Goal: Task Accomplishment & Management: Manage account settings

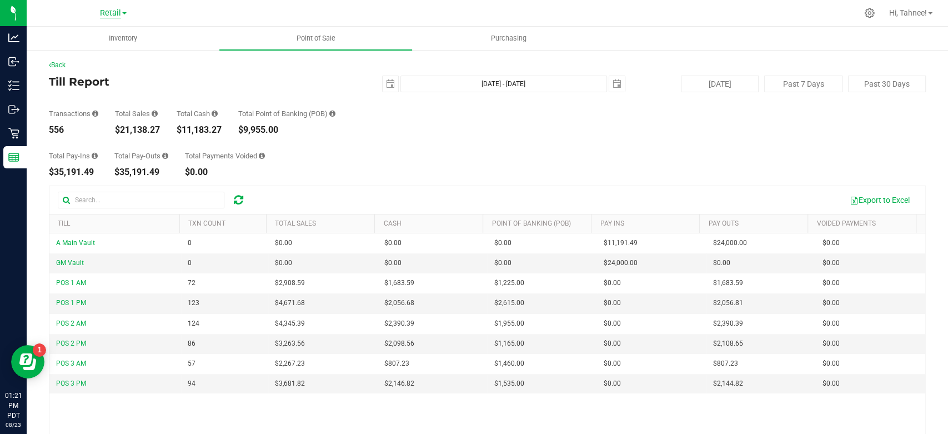
click at [115, 13] on span "Retail" at bounding box center [110, 13] width 21 height 10
click at [76, 52] on link "Retail" at bounding box center [113, 54] width 162 height 15
click at [118, 34] on span "Inventory" at bounding box center [123, 38] width 58 height 10
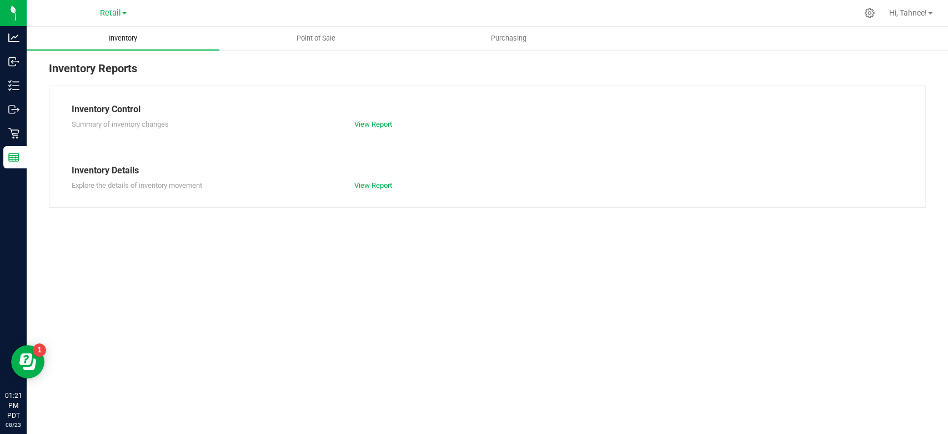
click at [114, 41] on span "Inventory" at bounding box center [123, 38] width 58 height 10
click at [115, 37] on span "Inventory" at bounding box center [123, 38] width 58 height 10
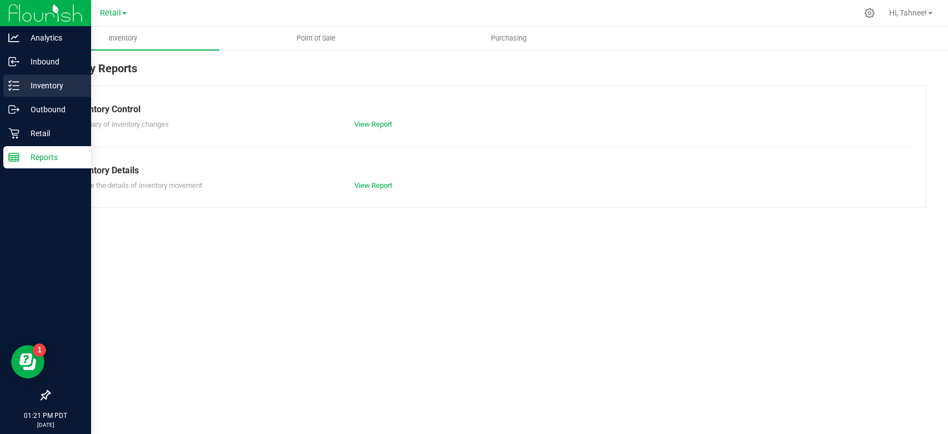
click at [16, 83] on icon at bounding box center [13, 85] width 11 height 11
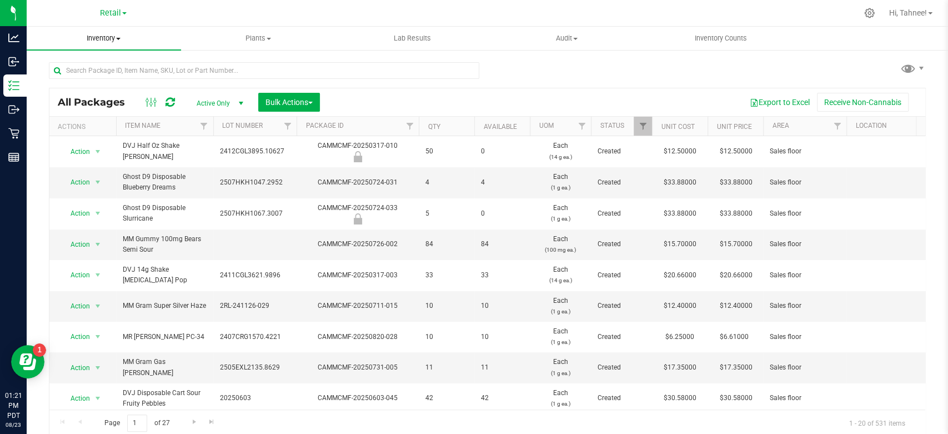
click at [100, 32] on uib-tab-heading "Inventory All packages All inventory Waste log Create inventory" at bounding box center [104, 38] width 154 height 23
click at [73, 80] on span "All inventory" at bounding box center [64, 80] width 75 height 9
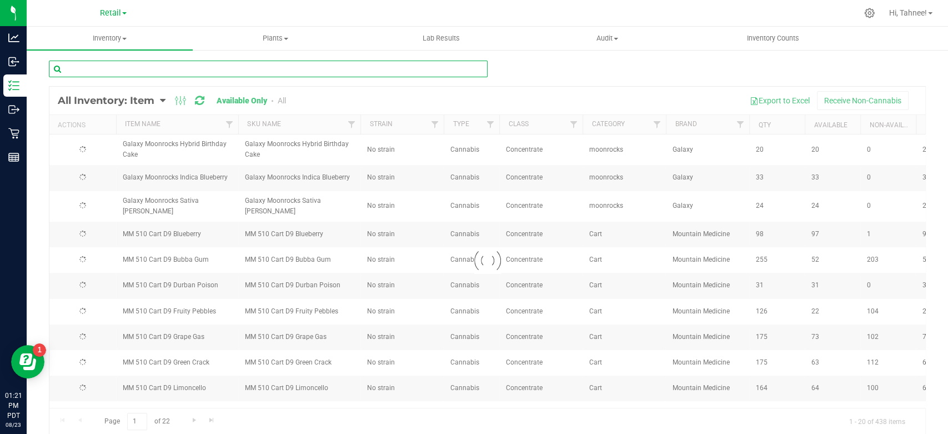
click at [155, 72] on input "text" at bounding box center [268, 69] width 439 height 17
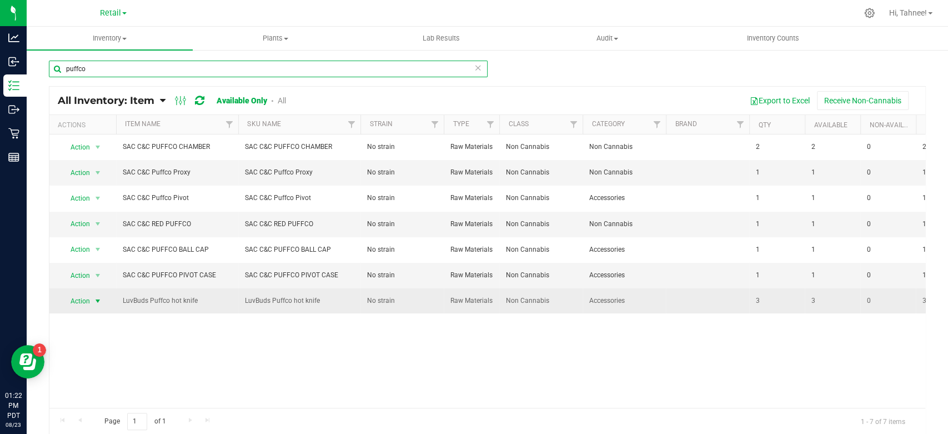
type input "puffco"
click at [89, 300] on span "Action" at bounding box center [76, 301] width 30 height 16
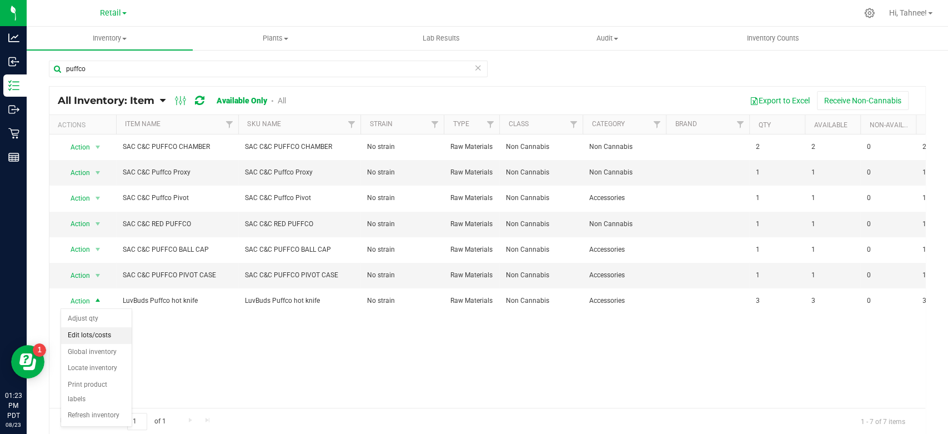
click at [88, 332] on li "Edit lots/costs" at bounding box center [96, 335] width 71 height 17
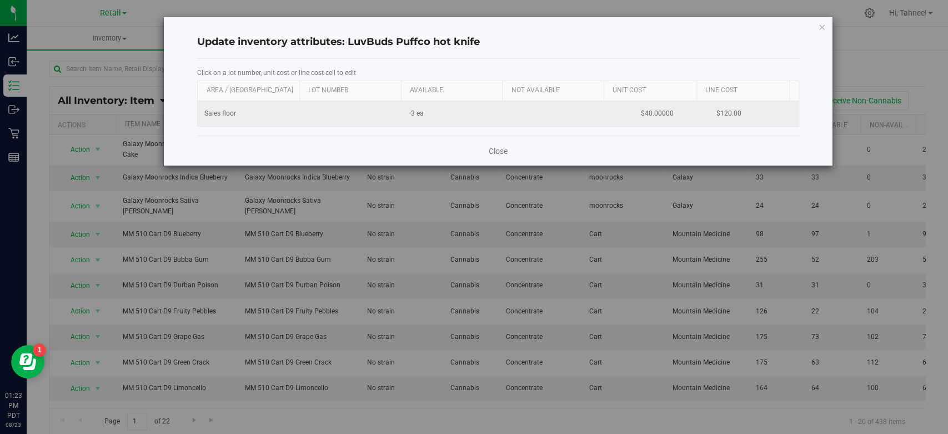
click at [642, 108] on td "$40.00000" at bounding box center [657, 113] width 94 height 25
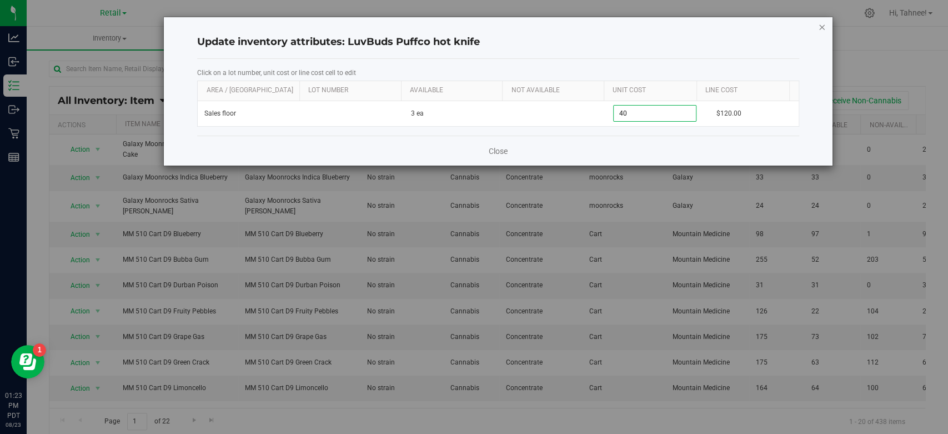
click at [821, 26] on icon "button" at bounding box center [822, 26] width 8 height 13
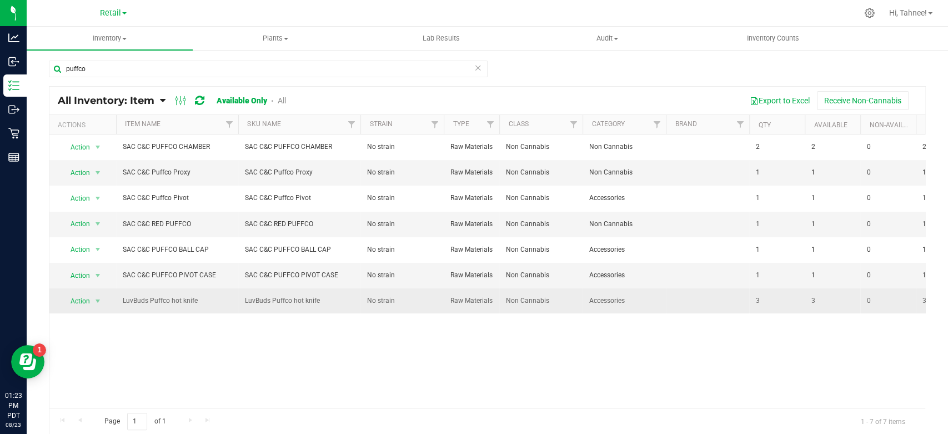
click at [891, 306] on td "0" at bounding box center [888, 300] width 56 height 25
click at [830, 307] on td "3" at bounding box center [833, 300] width 56 height 25
click at [727, 297] on td at bounding box center [707, 300] width 83 height 25
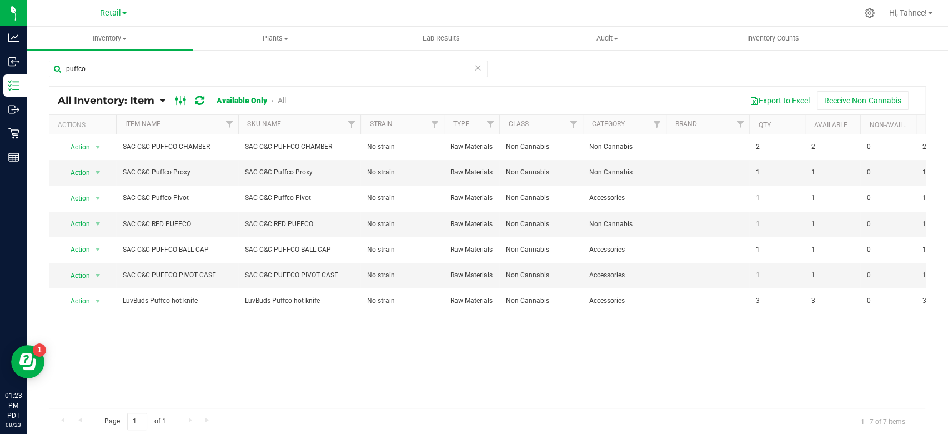
click at [183, 99] on icon at bounding box center [181, 100] width 12 height 13
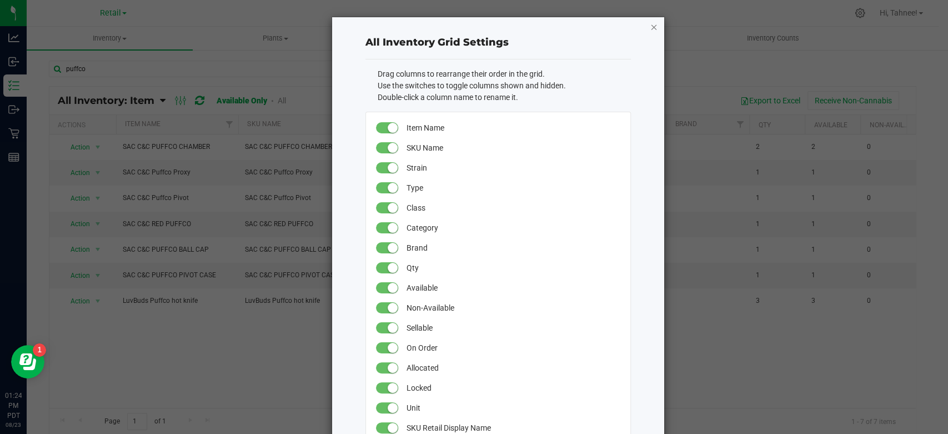
click at [652, 27] on icon "button" at bounding box center [654, 26] width 8 height 13
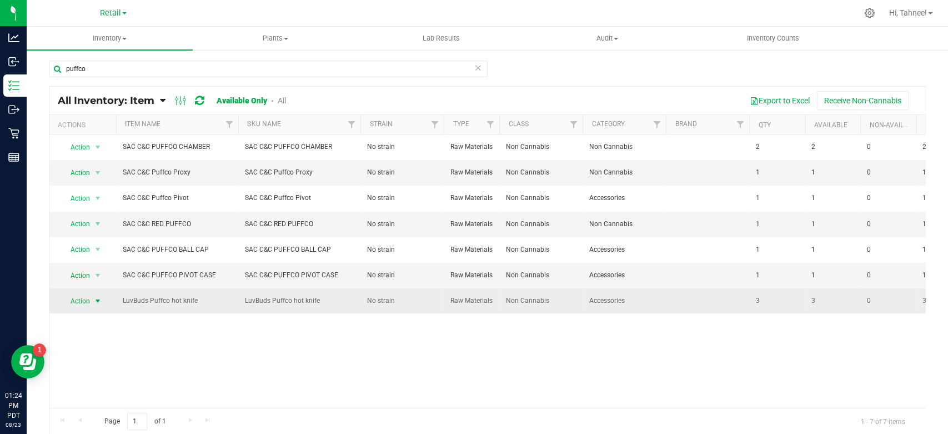
click at [98, 303] on span "select" at bounding box center [97, 300] width 9 height 9
click at [142, 301] on span "LuvBuds Puffco hot knife" at bounding box center [177, 300] width 109 height 11
click at [82, 304] on span "Action" at bounding box center [76, 301] width 30 height 16
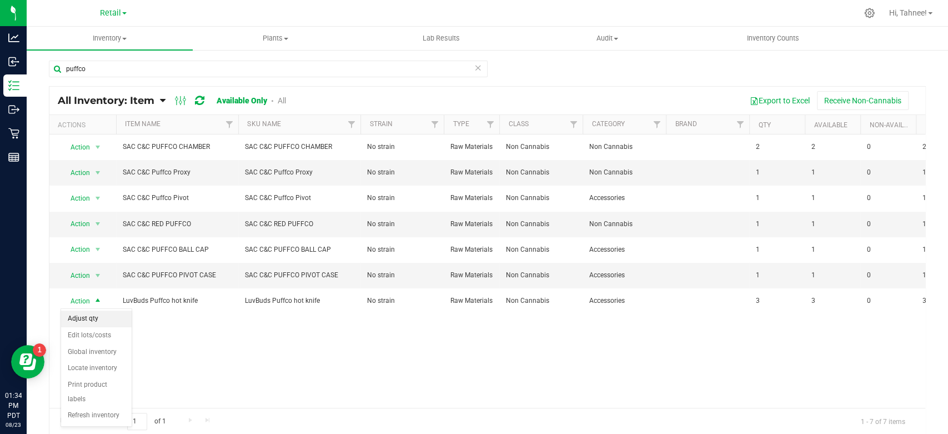
click at [86, 315] on li "Adjust qty" at bounding box center [96, 318] width 71 height 17
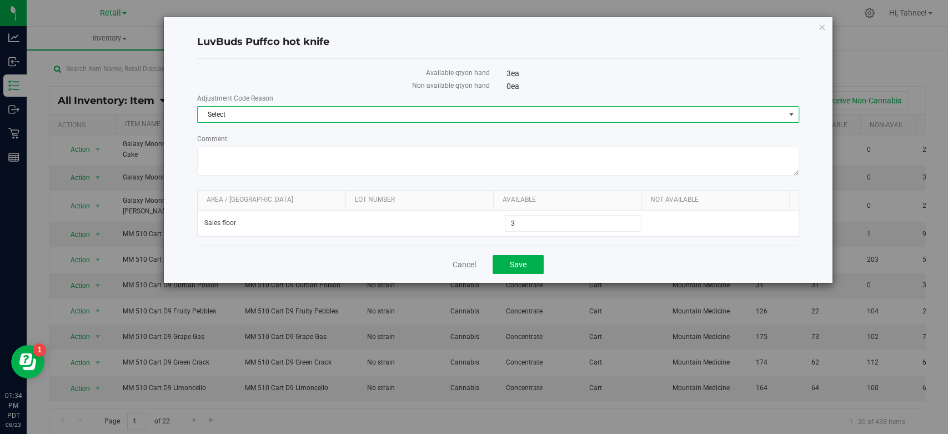
click at [295, 110] on span "Select" at bounding box center [491, 115] width 586 height 16
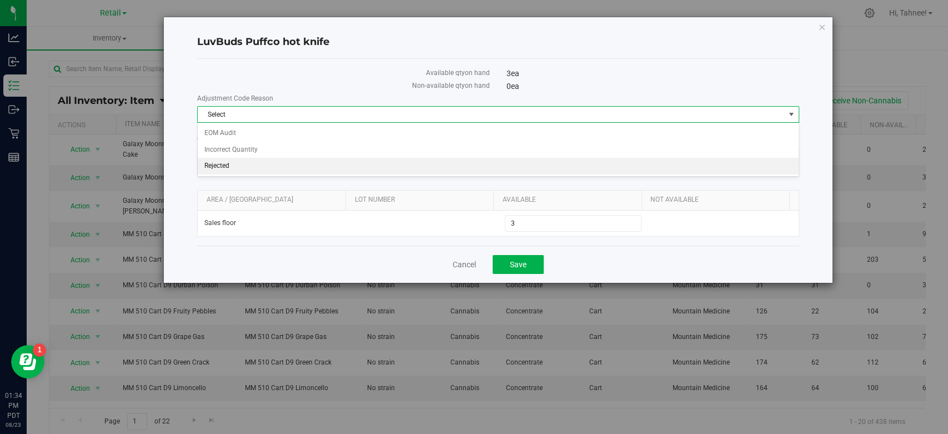
click at [224, 165] on li "Rejected" at bounding box center [498, 166] width 600 height 17
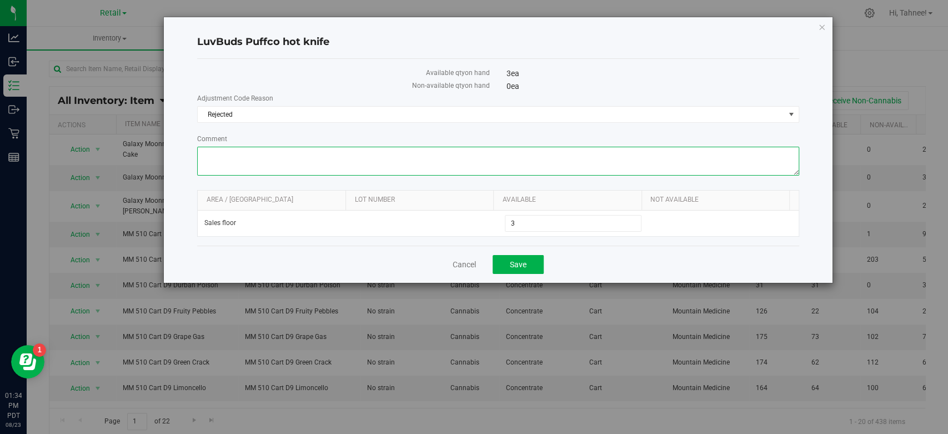
click at [269, 162] on textarea "Comment" at bounding box center [497, 161] width 601 height 29
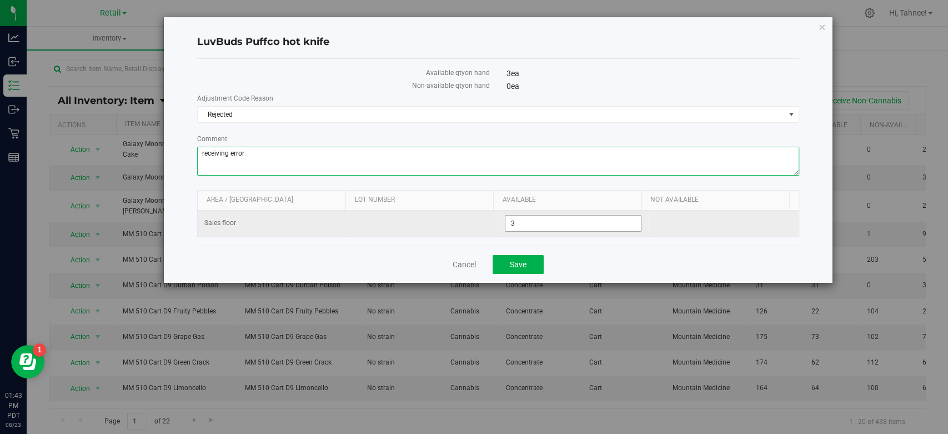
type textarea "receiving error"
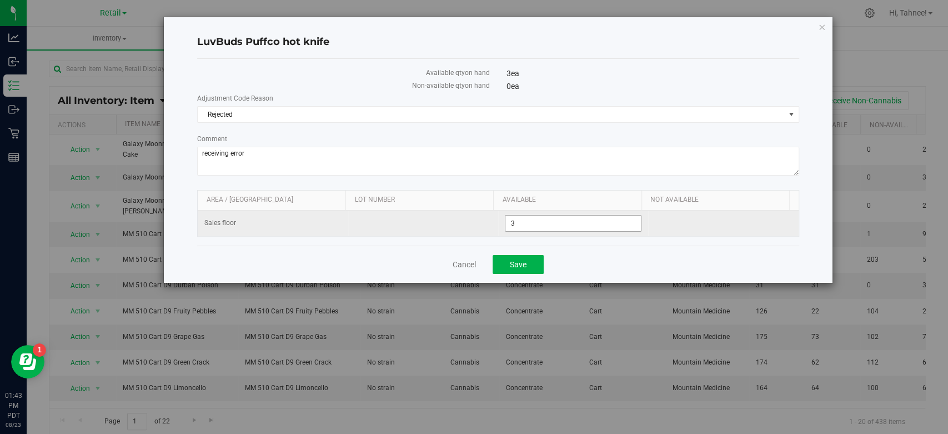
click at [515, 222] on span "3 3" at bounding box center [573, 223] width 137 height 17
type input "0"
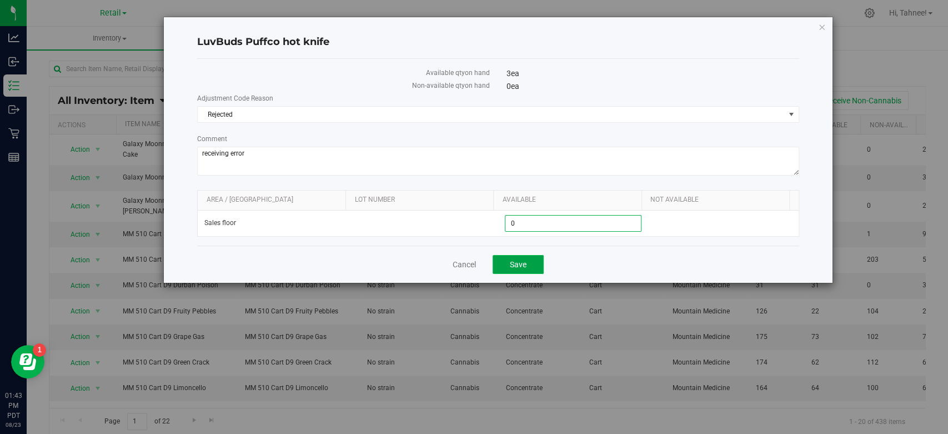
type input "0"
click at [527, 261] on button "Save" at bounding box center [517, 264] width 51 height 19
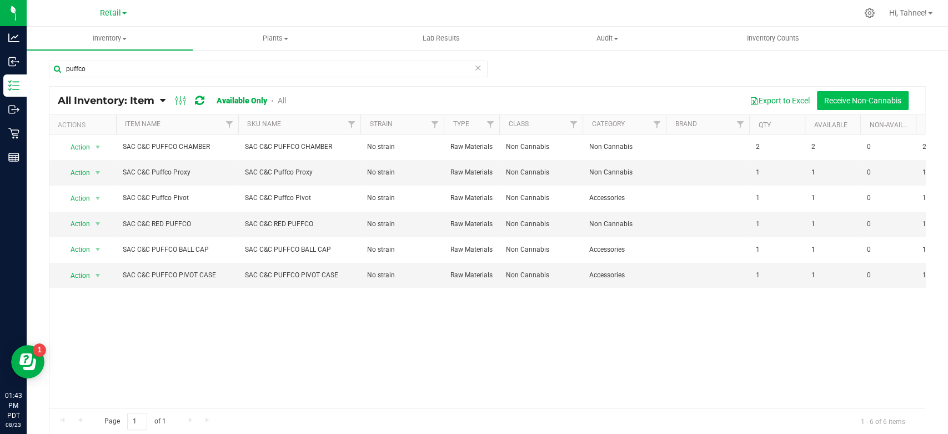
click at [856, 96] on button "Receive Non-Cannabis" at bounding box center [863, 100] width 92 height 19
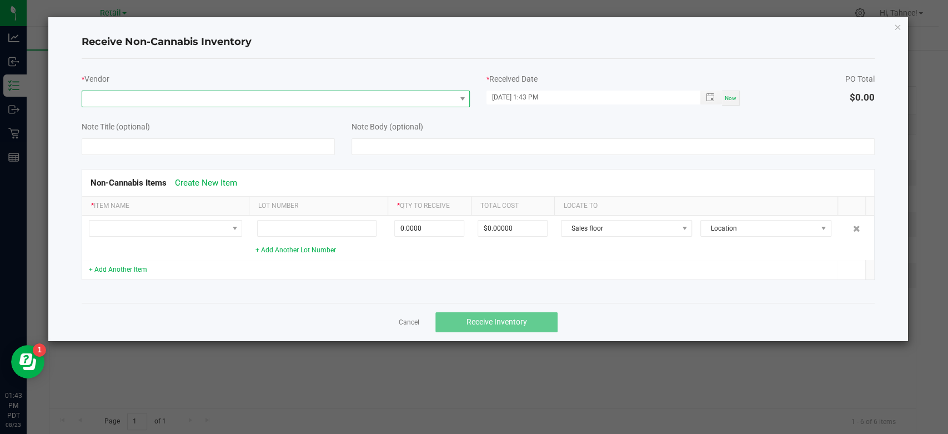
click at [248, 94] on span at bounding box center [268, 99] width 373 height 16
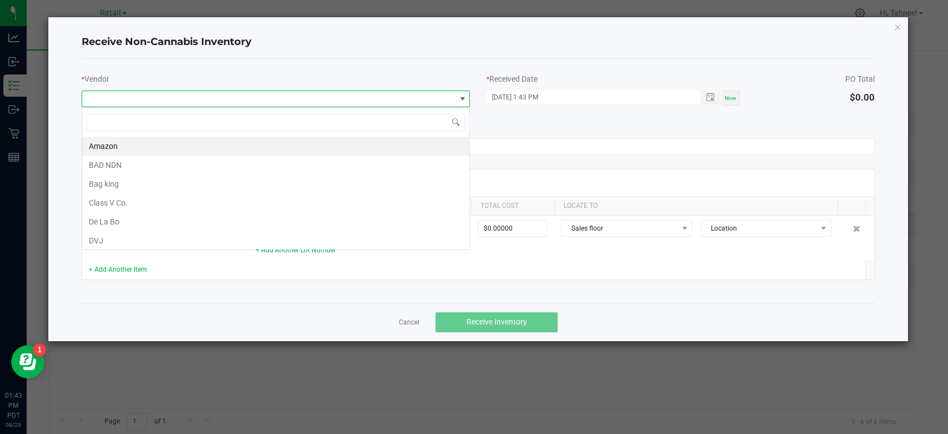
scroll to position [16, 388]
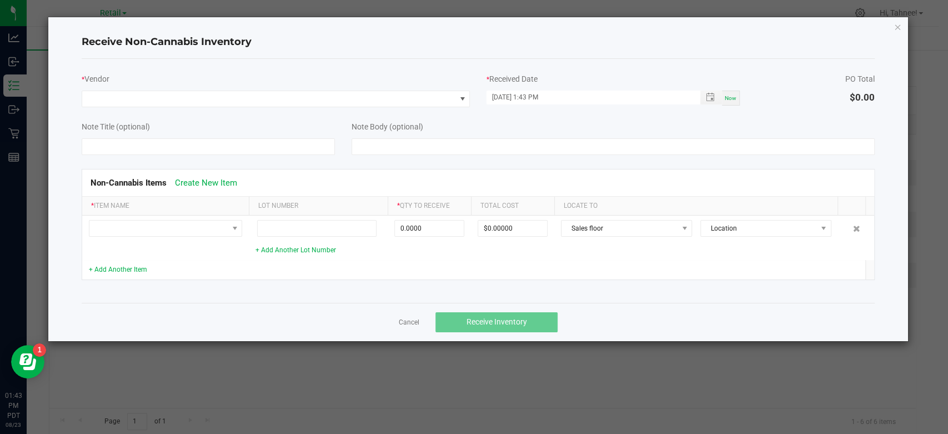
click at [500, 159] on div "Non-Cannabis Items Create New Item * Item Name Lot Number * Qty to Receive Tota…" at bounding box center [478, 224] width 810 height 139
click at [229, 178] on link "Create New Item" at bounding box center [206, 183] width 62 height 10
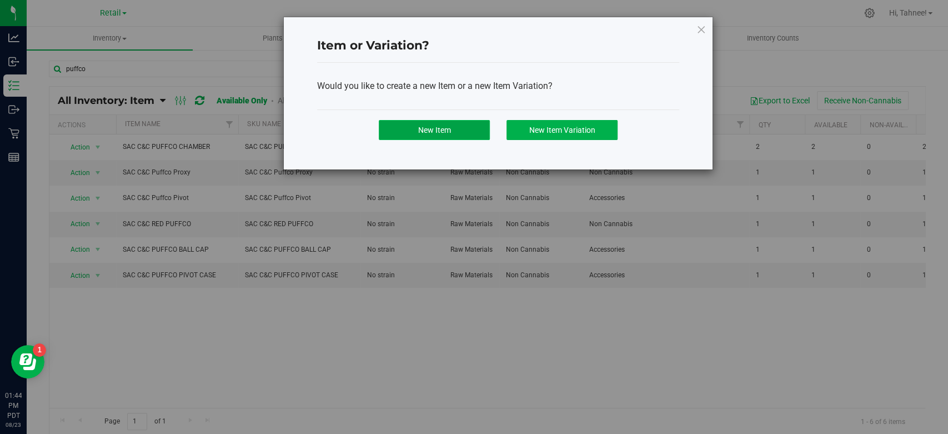
click at [466, 127] on button "New Item" at bounding box center [434, 130] width 111 height 20
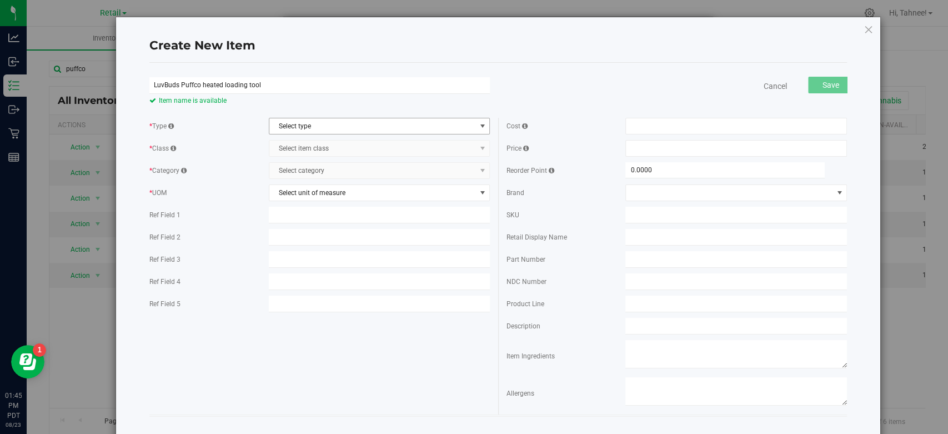
type input "LuvBuds Puffco heated loading tool"
click at [343, 129] on span "Select type" at bounding box center [372, 126] width 206 height 16
click at [308, 159] on li "Raw Materials" at bounding box center [376, 161] width 218 height 17
click at [335, 128] on span "Raw Materials" at bounding box center [372, 126] width 206 height 16
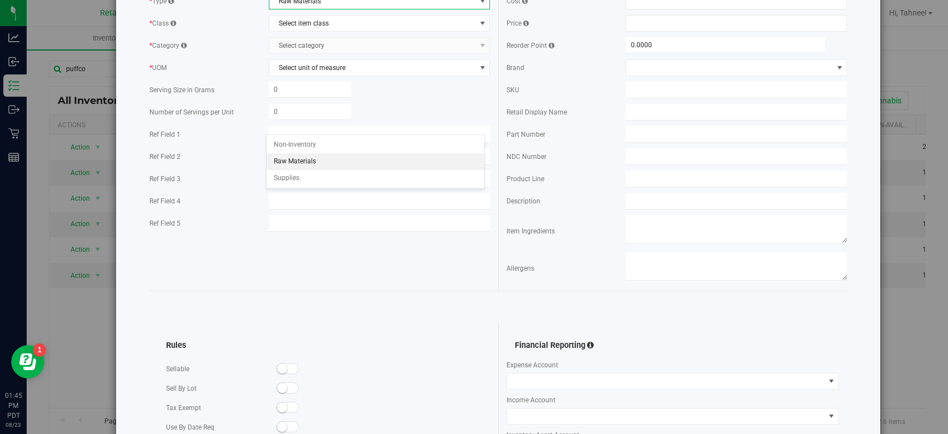
scroll to position [185, 0]
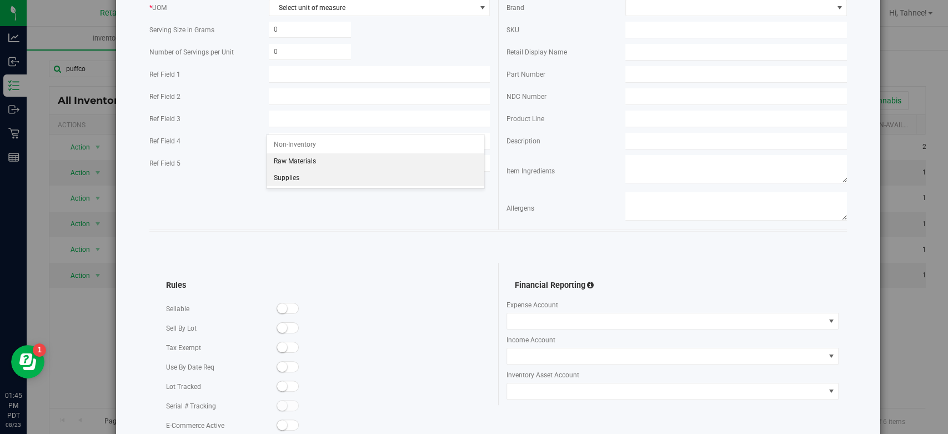
click at [296, 177] on li "Supplies" at bounding box center [376, 178] width 218 height 17
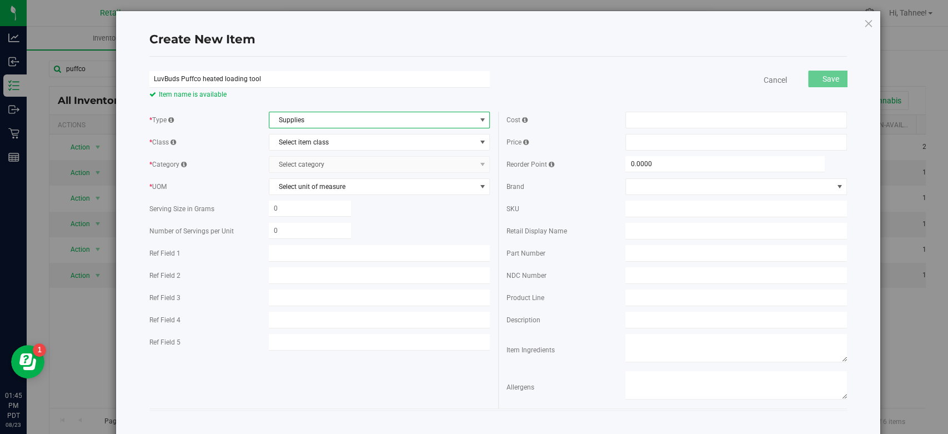
scroll to position [0, 0]
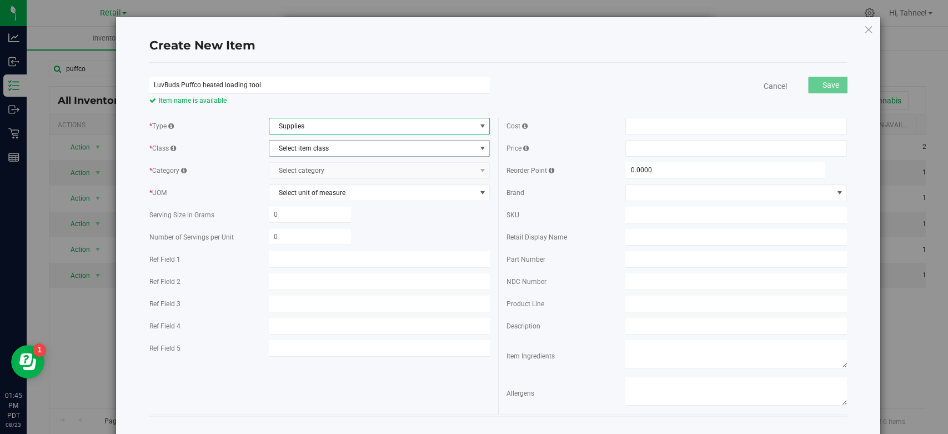
click at [325, 147] on span "Select item class" at bounding box center [372, 148] width 206 height 16
click at [301, 167] on li "Accessories" at bounding box center [376, 167] width 218 height 17
click at [341, 152] on span "Accessories" at bounding box center [372, 148] width 206 height 16
click at [282, 171] on li "Accessories" at bounding box center [376, 167] width 218 height 17
click at [320, 172] on span "Select category" at bounding box center [372, 171] width 206 height 16
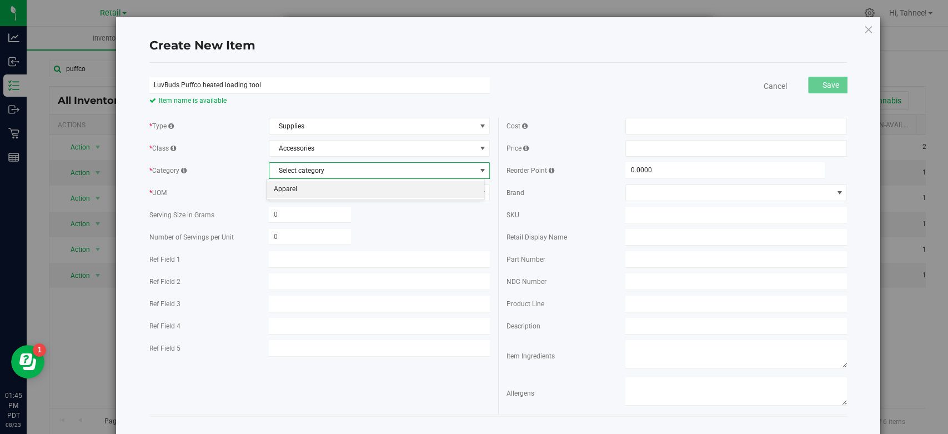
click at [300, 194] on li "Apparel" at bounding box center [376, 189] width 218 height 17
click at [325, 168] on span "Apparel" at bounding box center [372, 171] width 206 height 16
click at [479, 169] on span "select" at bounding box center [482, 170] width 9 height 9
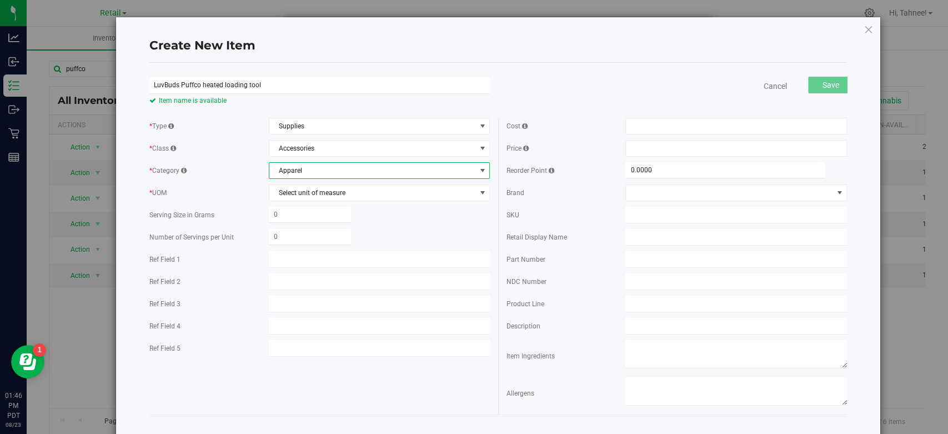
click at [479, 169] on span "select" at bounding box center [482, 170] width 9 height 9
click at [391, 174] on span "Apparel" at bounding box center [372, 171] width 206 height 16
click at [353, 165] on span "Apparel" at bounding box center [372, 171] width 206 height 16
click at [346, 167] on span "Apparel" at bounding box center [372, 171] width 206 height 16
click at [401, 168] on span "Apparel" at bounding box center [372, 171] width 206 height 16
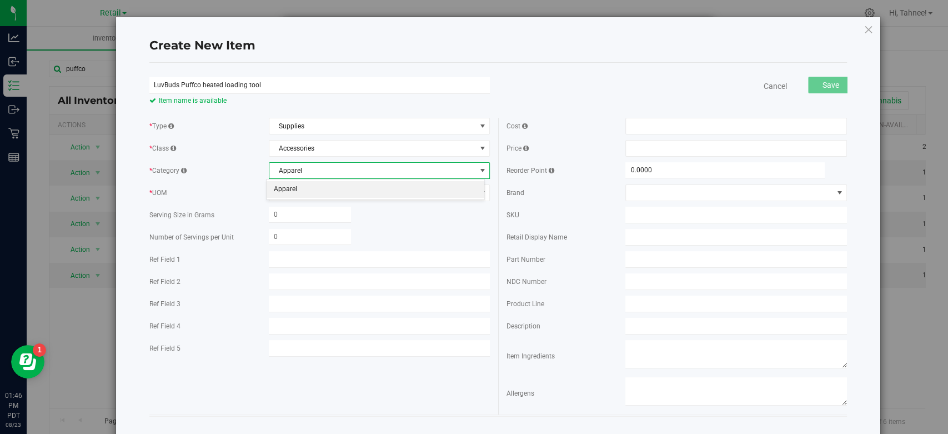
click at [478, 169] on span "select" at bounding box center [482, 170] width 9 height 9
click at [343, 196] on span "Select unit of measure" at bounding box center [372, 193] width 206 height 16
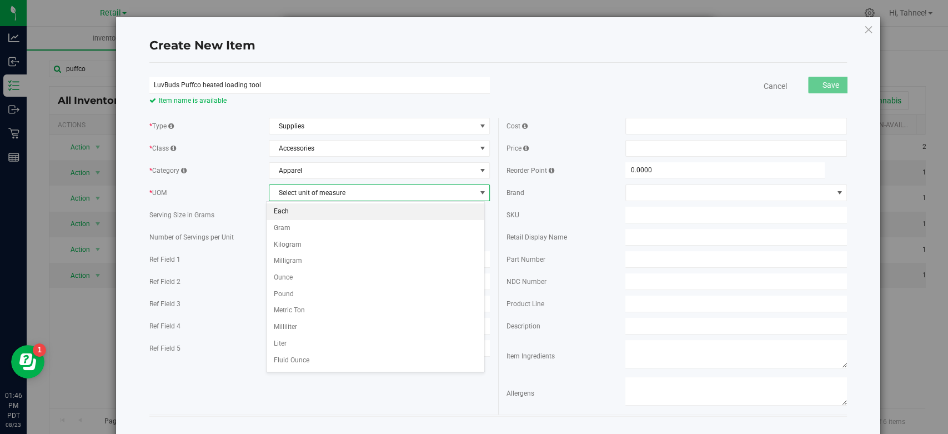
click at [301, 219] on li "Each" at bounding box center [376, 211] width 218 height 17
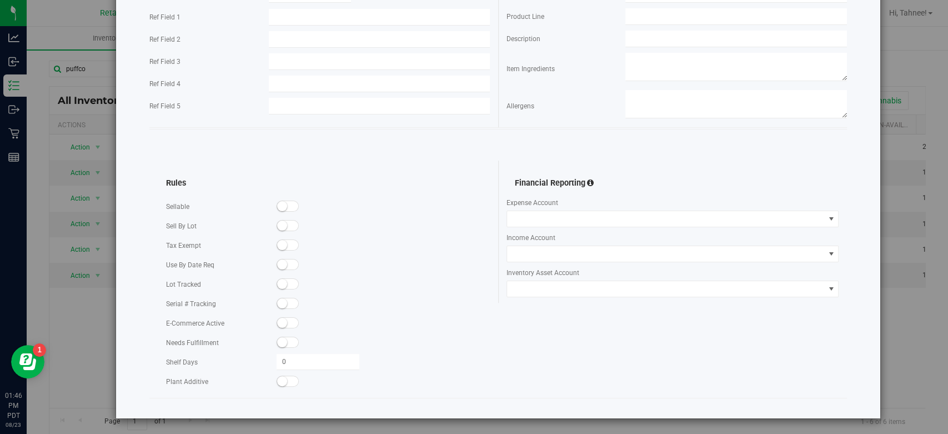
scroll to position [289, 0]
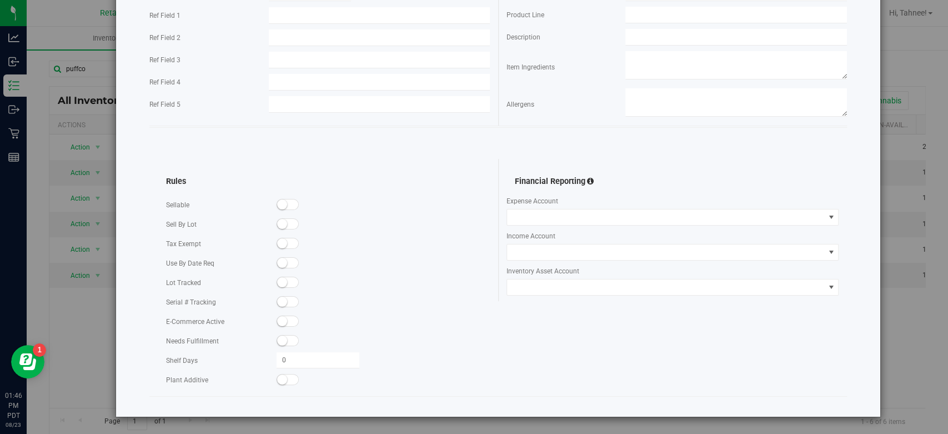
click at [293, 200] on span at bounding box center [288, 204] width 22 height 11
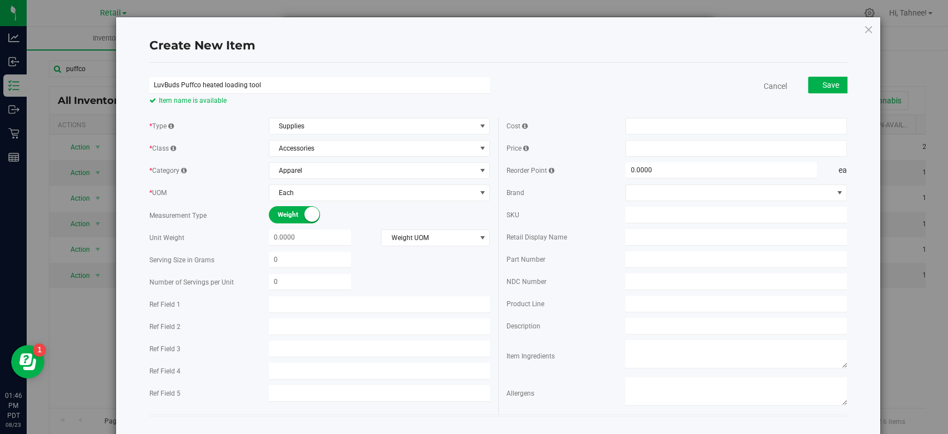
scroll to position [0, 0]
click at [722, 129] on span at bounding box center [735, 126] width 221 height 17
type input "40.00"
type input "$40.00000"
click at [697, 150] on span at bounding box center [735, 148] width 221 height 17
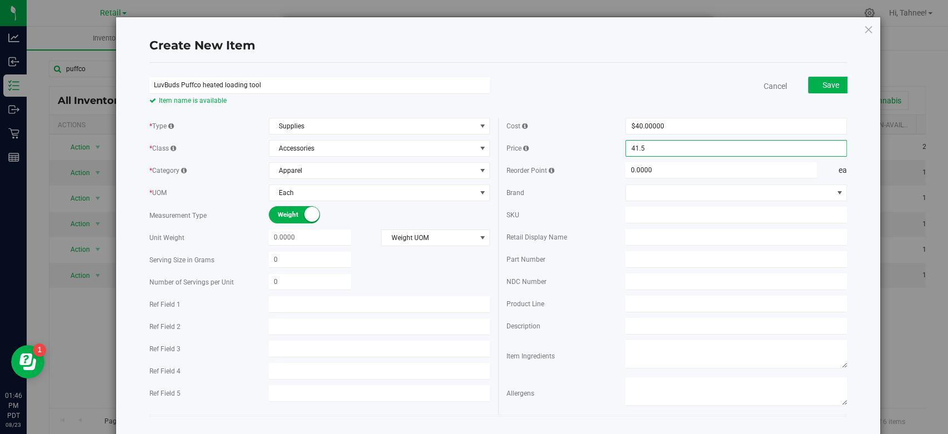
type input "41.57"
type input "$41.57000"
click at [825, 81] on span "Save" at bounding box center [830, 85] width 17 height 9
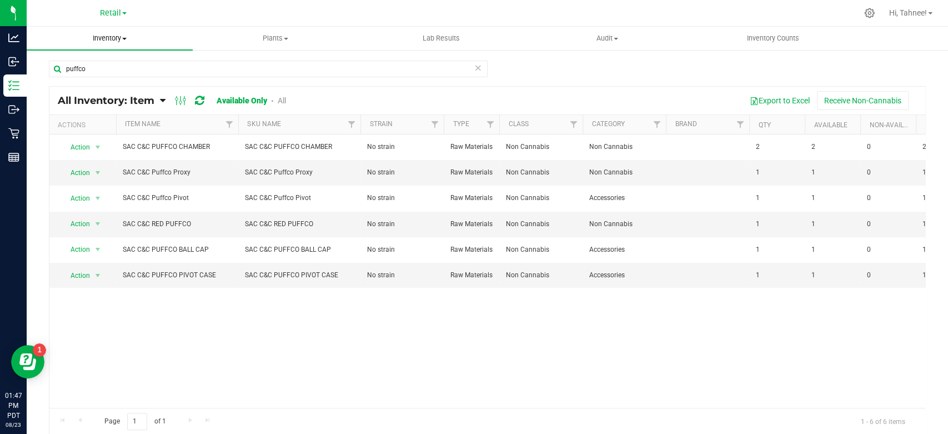
click at [108, 41] on span "Inventory" at bounding box center [110, 38] width 166 height 10
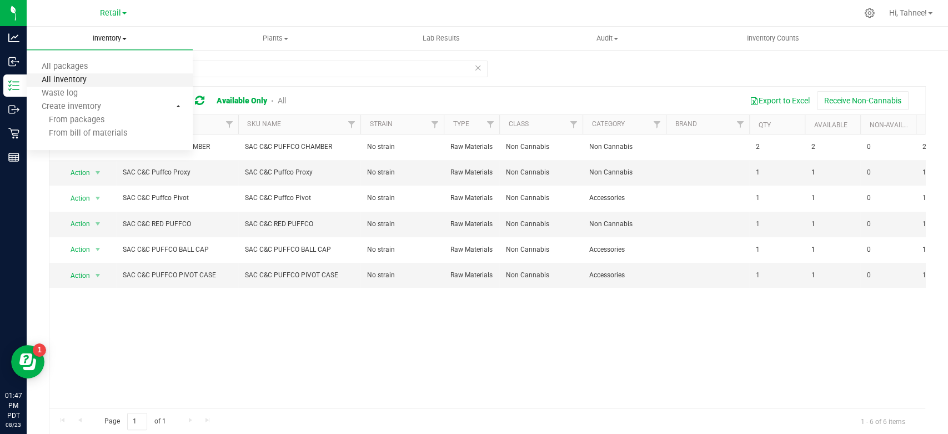
click at [78, 81] on span "All inventory" at bounding box center [64, 80] width 75 height 9
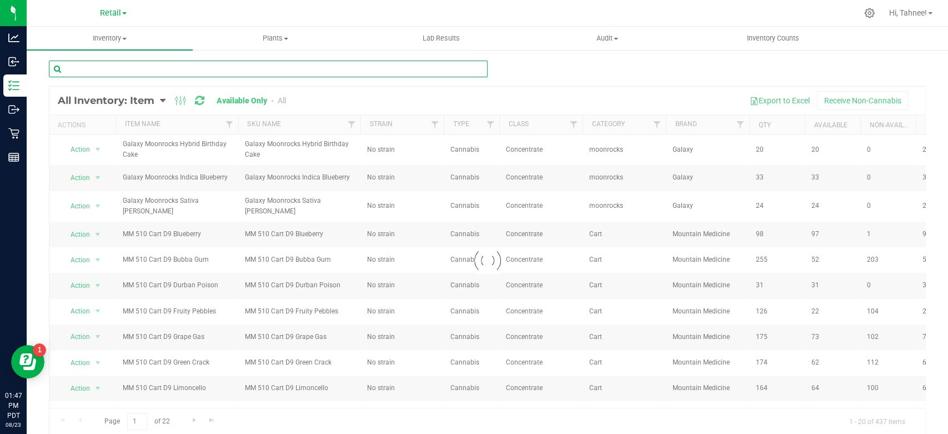
click at [124, 71] on input "text" at bounding box center [268, 69] width 439 height 17
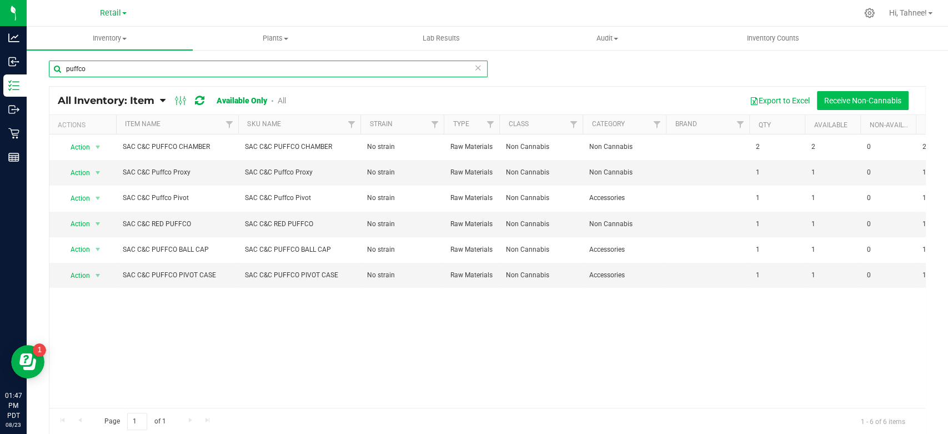
type input "puffco"
click at [844, 99] on button "Receive Non-Cannabis" at bounding box center [863, 100] width 92 height 19
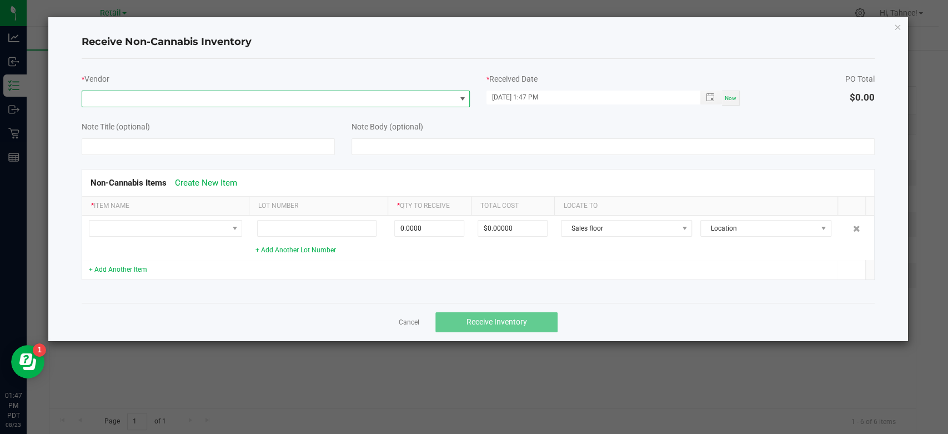
click at [195, 96] on span at bounding box center [268, 99] width 373 height 16
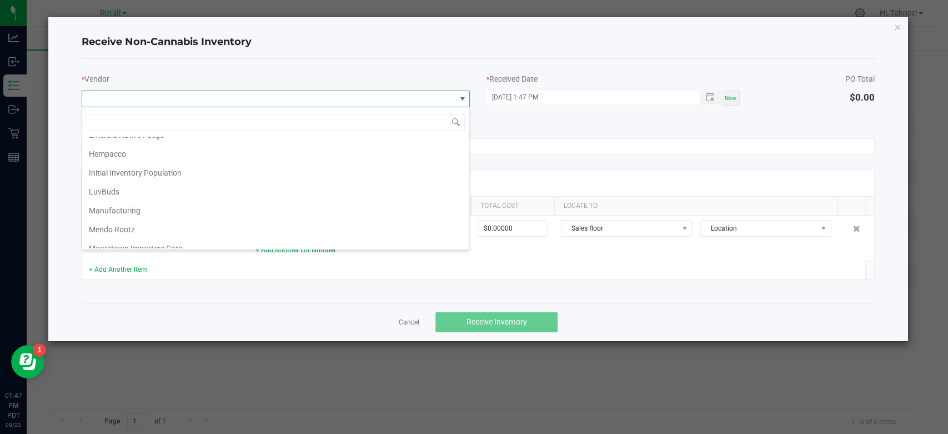
scroll to position [103, 0]
click at [90, 208] on li "LuvBuds" at bounding box center [275, 213] width 387 height 19
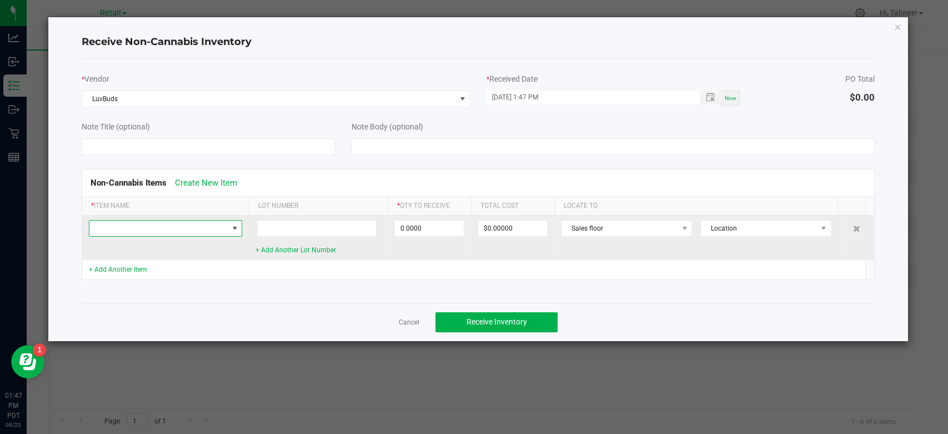
click at [205, 230] on span at bounding box center [158, 228] width 138 height 16
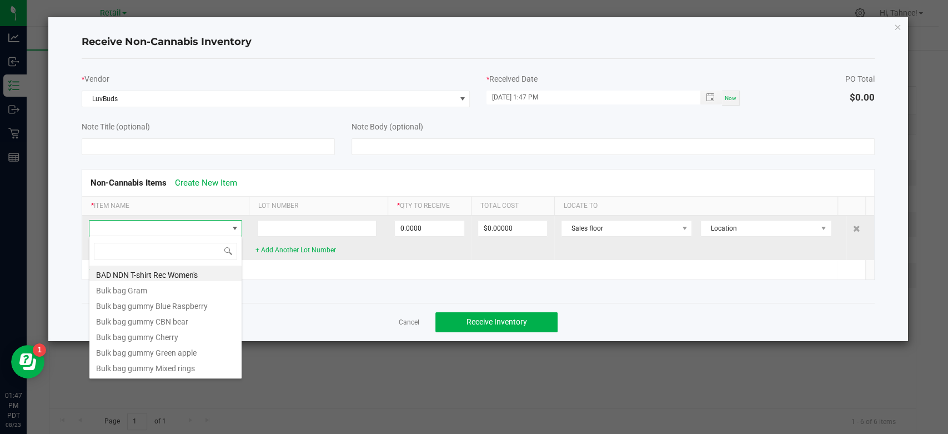
scroll to position [16, 153]
type input "puffco"
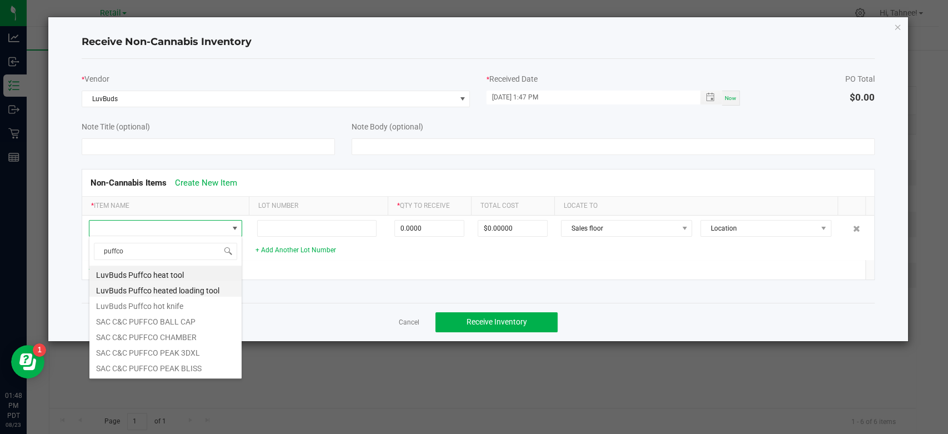
click at [177, 291] on li "LuvBuds Puffco heated loading tool" at bounding box center [165, 289] width 152 height 16
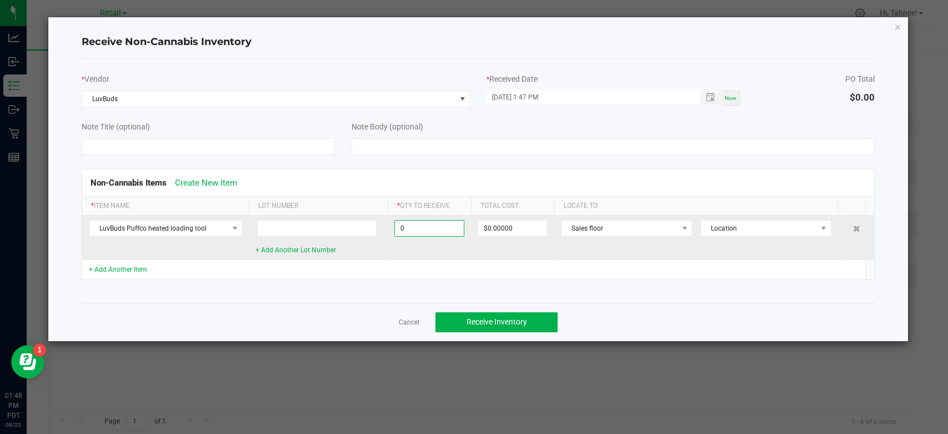
click at [421, 230] on input "0" at bounding box center [429, 228] width 69 height 16
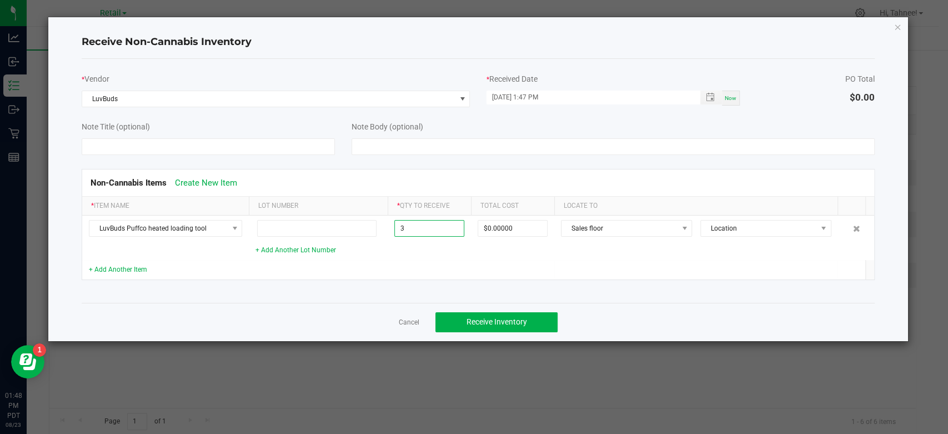
type input "3 ea"
type input "$120.00000"
click at [450, 269] on td at bounding box center [429, 269] width 83 height 19
click at [478, 317] on span "Receive Inventory" at bounding box center [496, 321] width 61 height 9
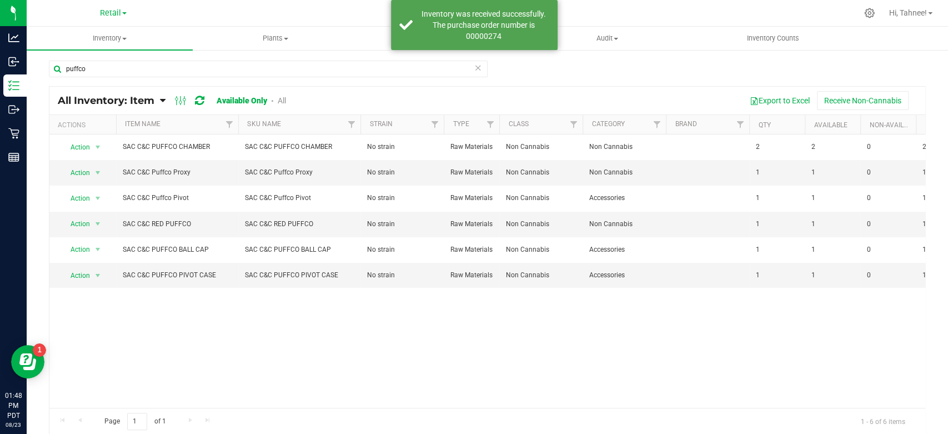
click at [128, 13] on div "Retail Manufacturing Retail" at bounding box center [113, 12] width 162 height 17
click at [98, 42] on span "Inventory" at bounding box center [110, 38] width 166 height 10
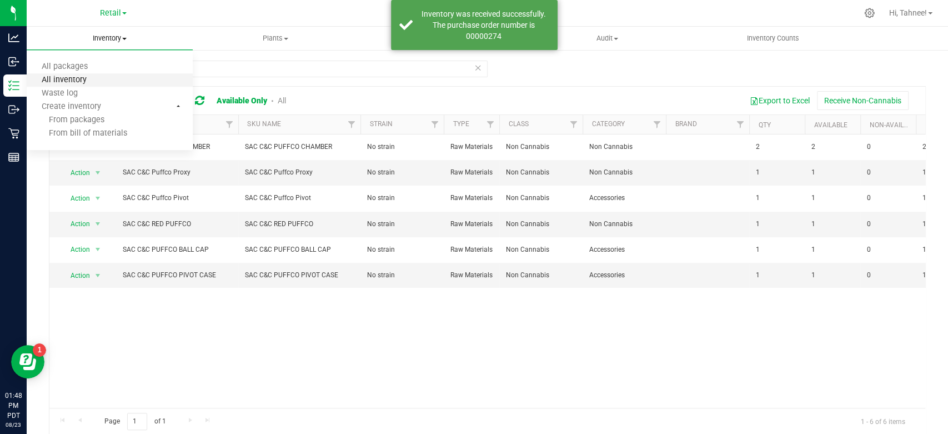
click at [79, 83] on span "All inventory" at bounding box center [64, 80] width 75 height 9
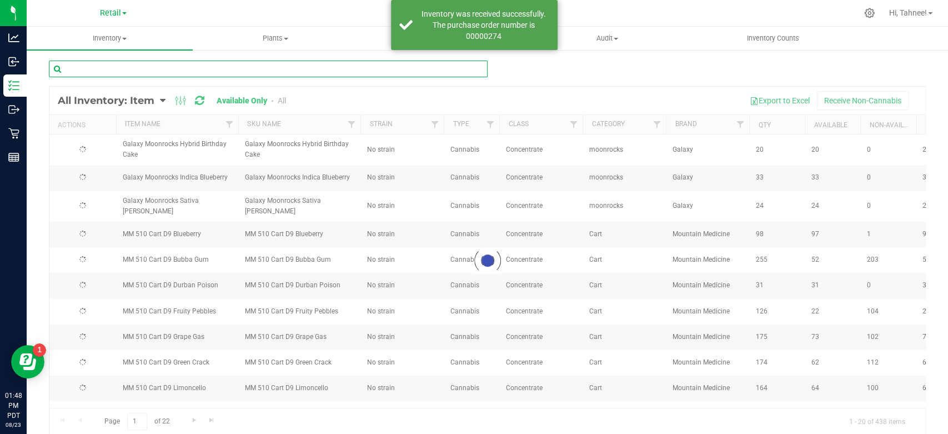
click at [238, 72] on input "text" at bounding box center [268, 69] width 439 height 17
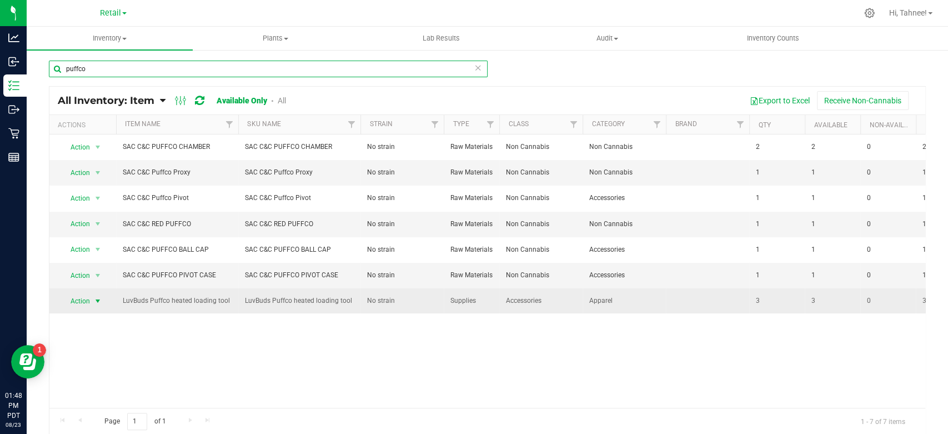
type input "puffco"
click at [87, 303] on span "Action" at bounding box center [76, 301] width 30 height 16
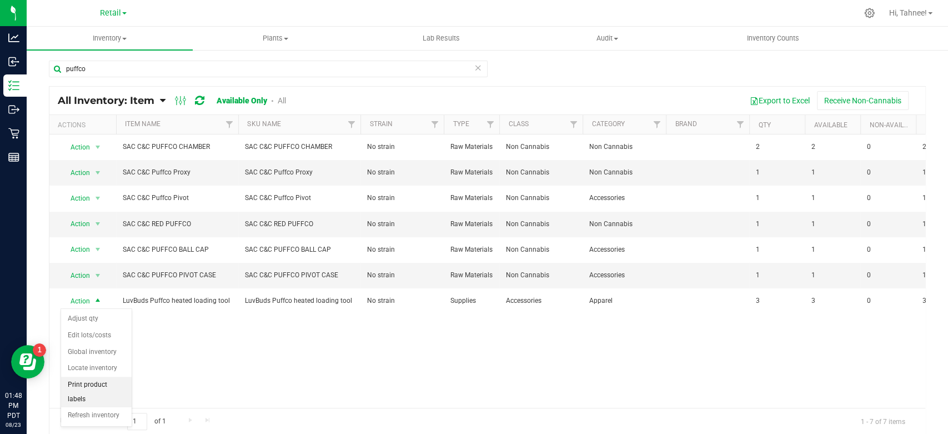
click at [89, 381] on li "Print product labels" at bounding box center [96, 391] width 71 height 31
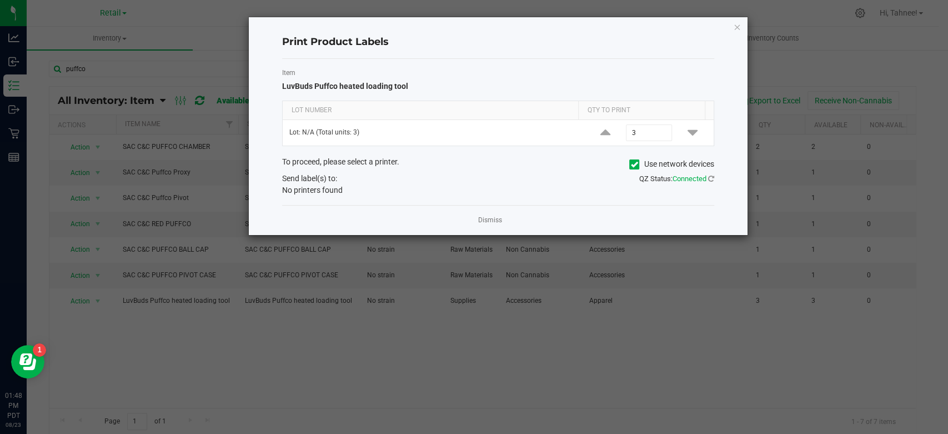
click at [633, 164] on icon at bounding box center [634, 164] width 7 height 0
click at [0, 0] on input "Use network devices" at bounding box center [0, 0] width 0 height 0
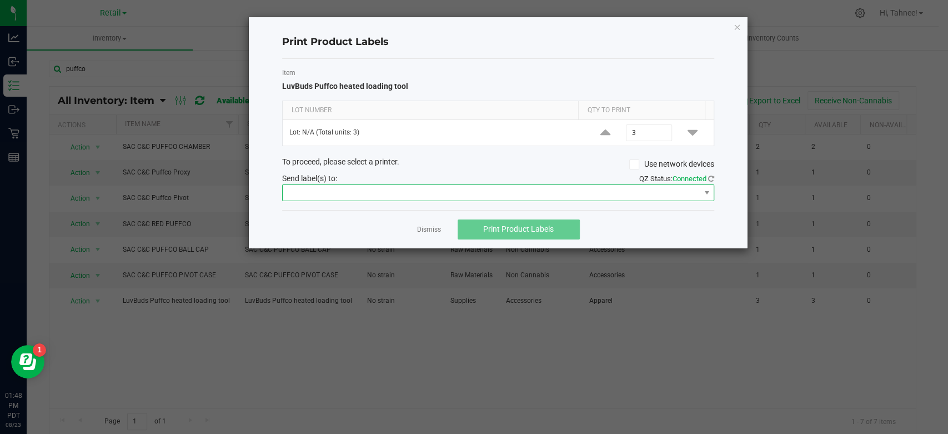
click at [575, 195] on span at bounding box center [491, 193] width 417 height 16
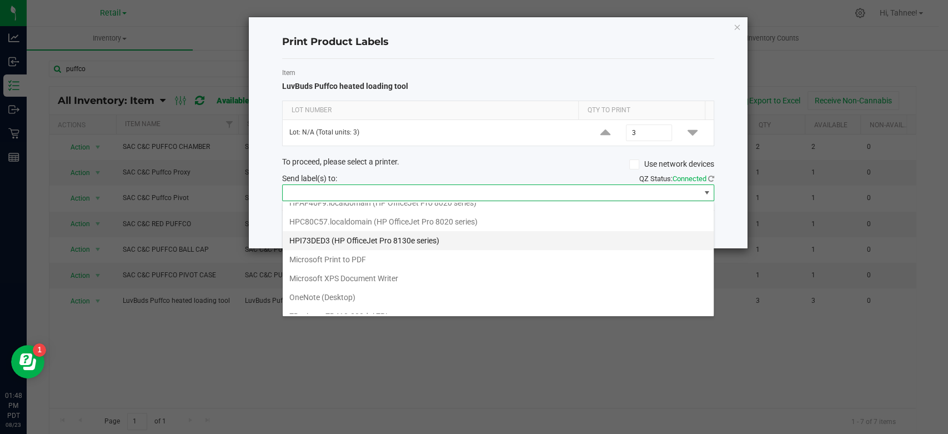
scroll to position [114, 0]
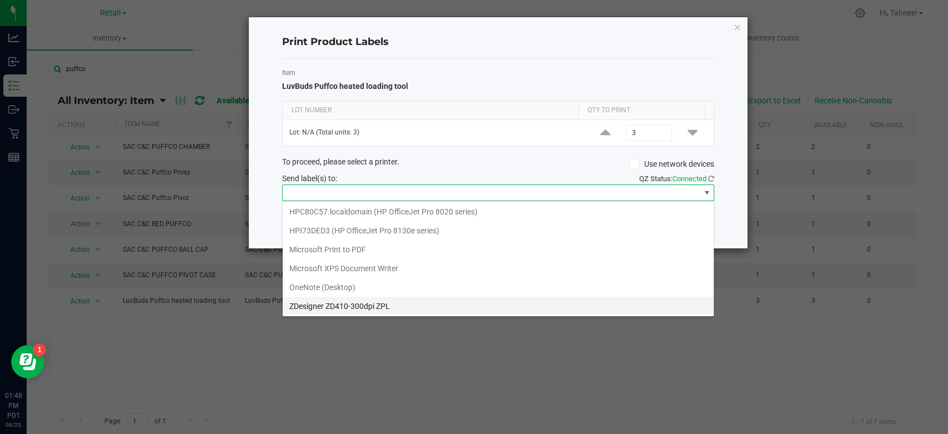
click at [348, 305] on ZPL "ZDesigner ZD410-300dpi ZPL" at bounding box center [498, 305] width 431 height 19
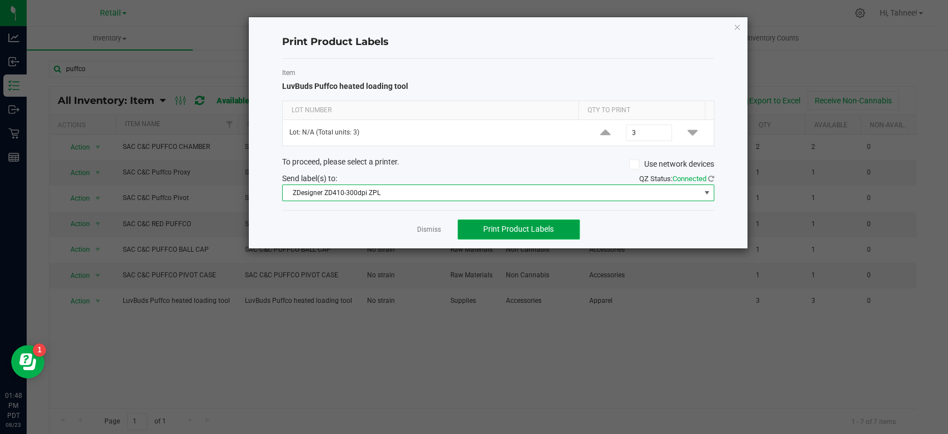
click at [501, 227] on span "Print Product Labels" at bounding box center [518, 228] width 71 height 9
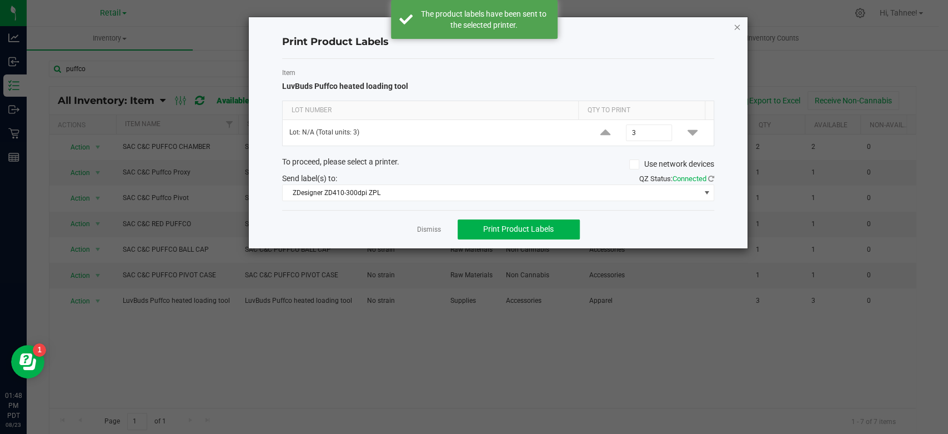
click at [738, 26] on icon "button" at bounding box center [737, 26] width 8 height 13
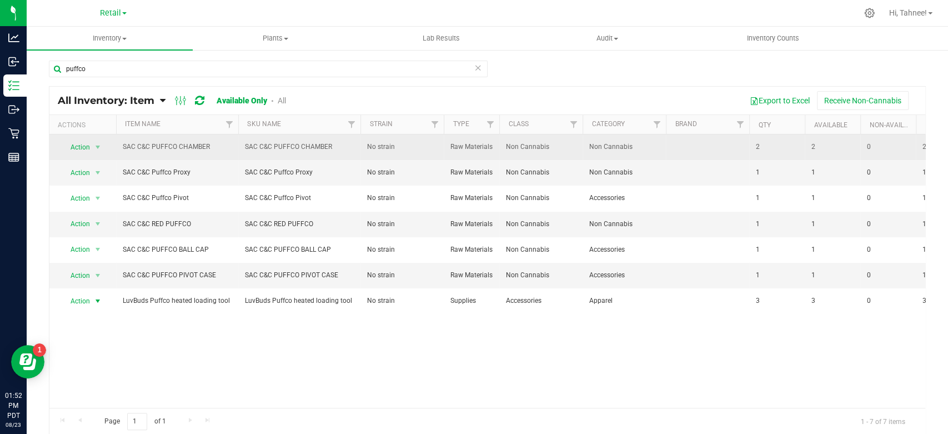
scroll to position [0, 0]
